Goal: Information Seeking & Learning: Learn about a topic

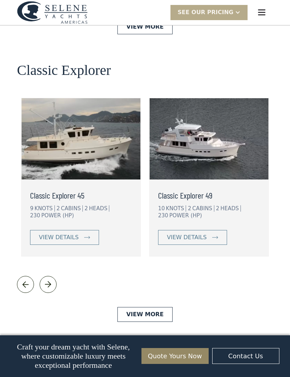
scroll to position [1536, 0]
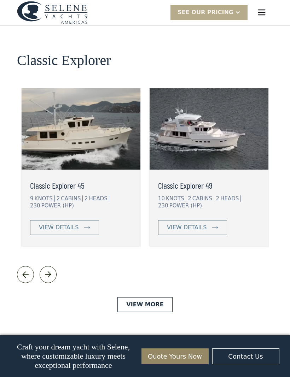
click at [143, 297] on link "View More" at bounding box center [144, 304] width 55 height 15
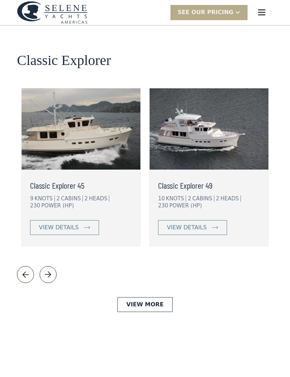
scroll to position [1560, 0]
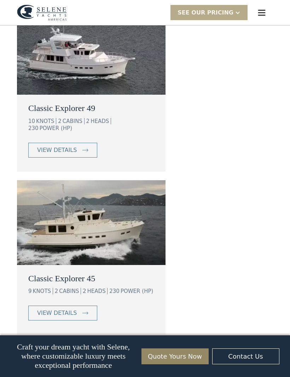
scroll to position [1189, 0]
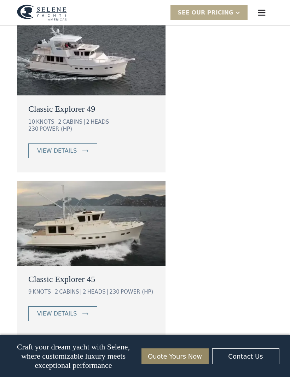
click at [76, 306] on link "view details" at bounding box center [62, 313] width 69 height 15
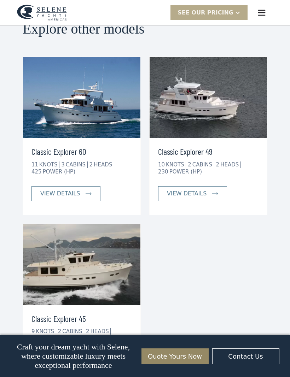
scroll to position [1777, 0]
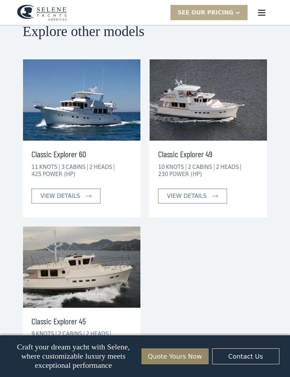
click at [77, 359] on div "view details" at bounding box center [60, 363] width 40 height 8
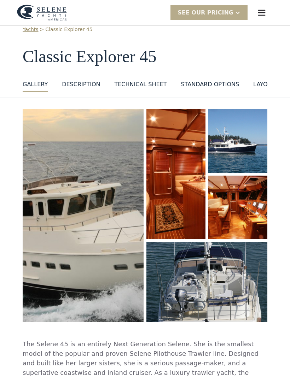
scroll to position [18, 0]
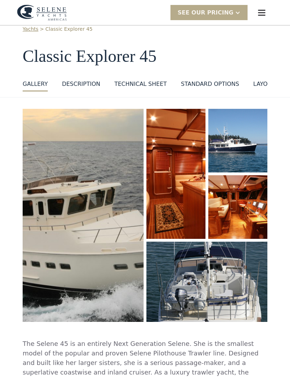
click at [68, 82] on div "DESCRIPTION" at bounding box center [81, 84] width 38 height 8
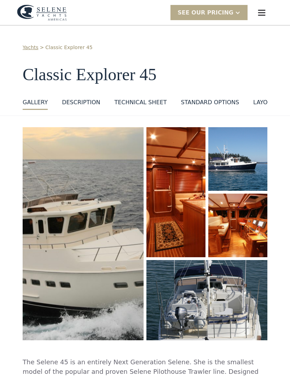
click at [238, 11] on div at bounding box center [238, 13] width 6 height 6
click at [215, 29] on link "Get access" at bounding box center [217, 28] width 95 height 16
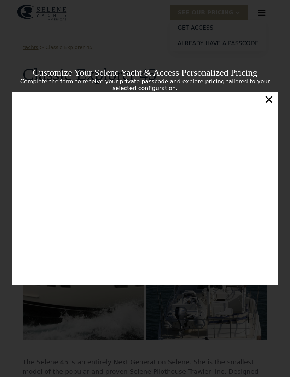
scroll to position [18, 0]
